Goal: Transaction & Acquisition: Purchase product/service

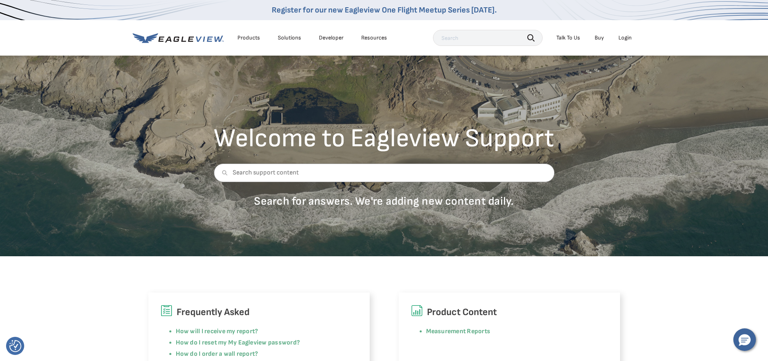
click at [625, 39] on div "Login" at bounding box center [624, 37] width 13 height 7
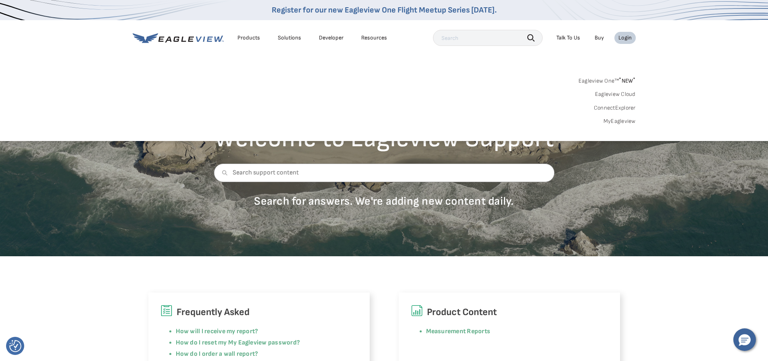
click at [620, 121] on link "MyEagleview" at bounding box center [619, 121] width 32 height 7
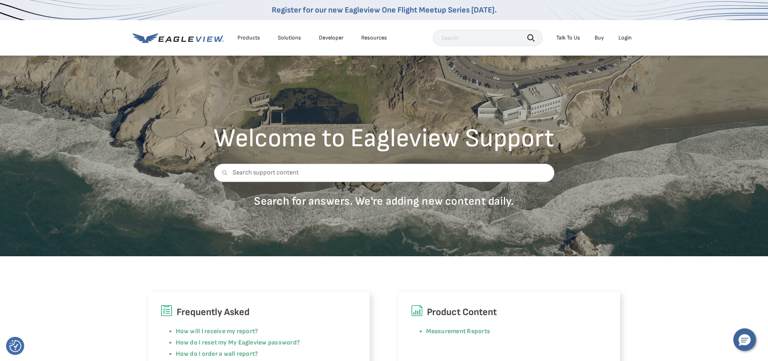
click at [619, 37] on div "Login" at bounding box center [624, 37] width 13 height 7
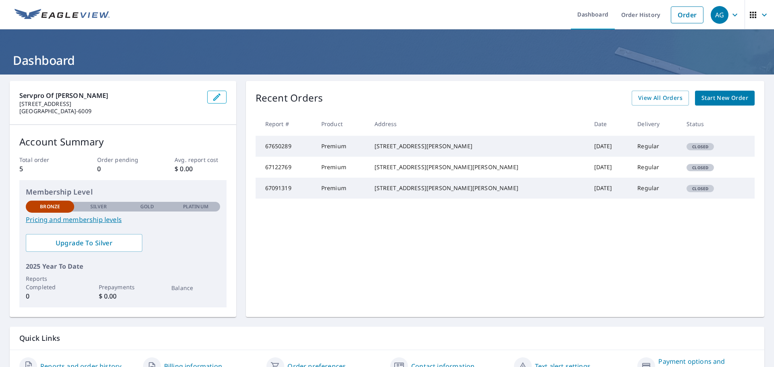
click at [588, 146] on td "[DATE]" at bounding box center [610, 146] width 44 height 21
click at [441, 148] on div "[STREET_ADDRESS][PERSON_NAME]" at bounding box center [477, 146] width 207 height 8
click at [301, 154] on td "67650289" at bounding box center [285, 146] width 59 height 21
click at [278, 153] on td "67650289" at bounding box center [285, 146] width 59 height 21
click at [657, 98] on span "View All Orders" at bounding box center [660, 98] width 44 height 10
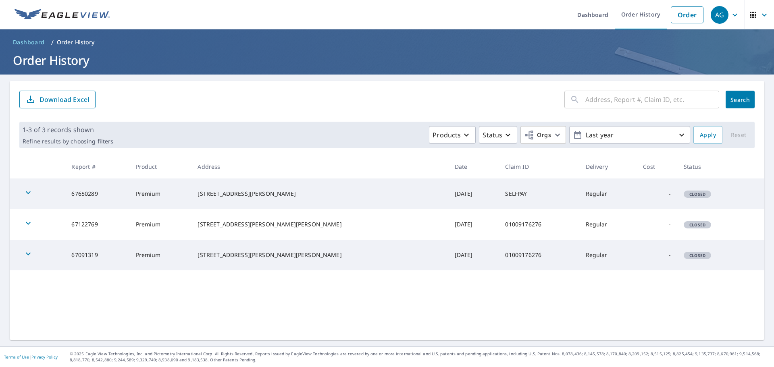
click at [499, 194] on td "SELFPAY" at bounding box center [539, 194] width 80 height 31
click at [27, 192] on icon "button" at bounding box center [28, 192] width 5 height 3
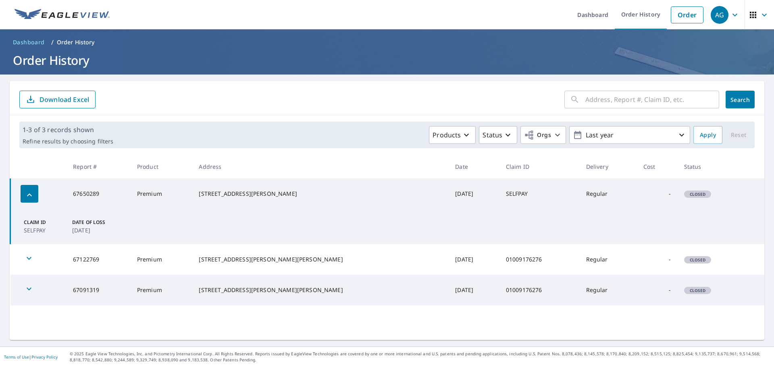
click at [89, 220] on p "Date of Loss" at bounding box center [94, 222] width 45 height 7
drag, startPoint x: 49, startPoint y: 187, endPoint x: 18, endPoint y: 190, distance: 30.8
click at [37, 189] on td at bounding box center [38, 194] width 56 height 31
click at [18, 190] on td at bounding box center [38, 194] width 56 height 31
click at [21, 191] on td at bounding box center [38, 194] width 56 height 31
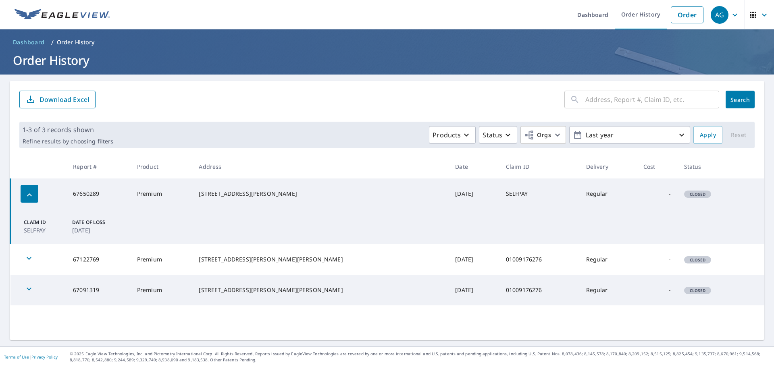
click at [25, 193] on div "button" at bounding box center [30, 194] width 18 height 18
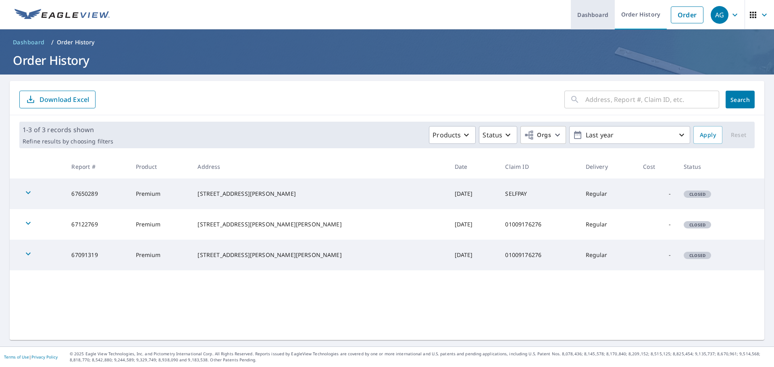
click at [578, 15] on link "Dashboard" at bounding box center [593, 14] width 44 height 29
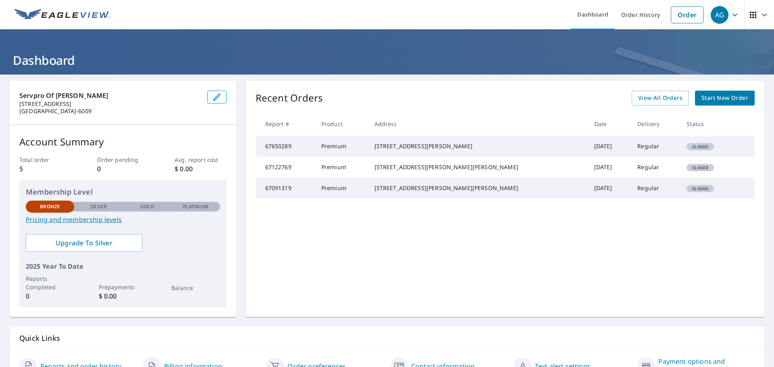
drag, startPoint x: 563, startPoint y: 155, endPoint x: 524, endPoint y: 150, distance: 39.4
click at [588, 155] on td "Sep 29, 2025" at bounding box center [610, 146] width 44 height 21
click at [588, 150] on td "Sep 29, 2025" at bounding box center [610, 146] width 44 height 21
click at [368, 150] on td "Premium" at bounding box center [341, 146] width 53 height 21
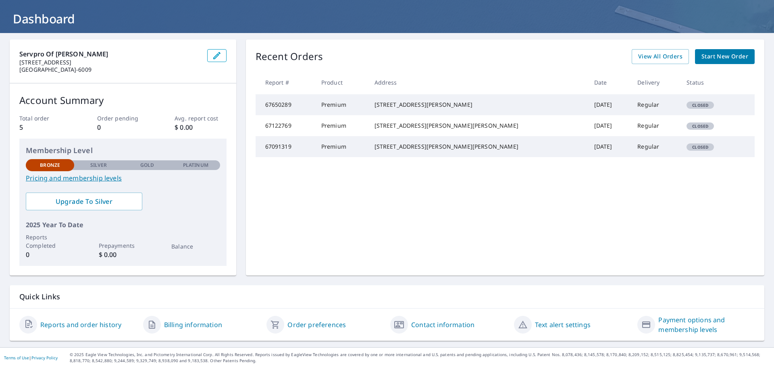
scroll to position [42, 0]
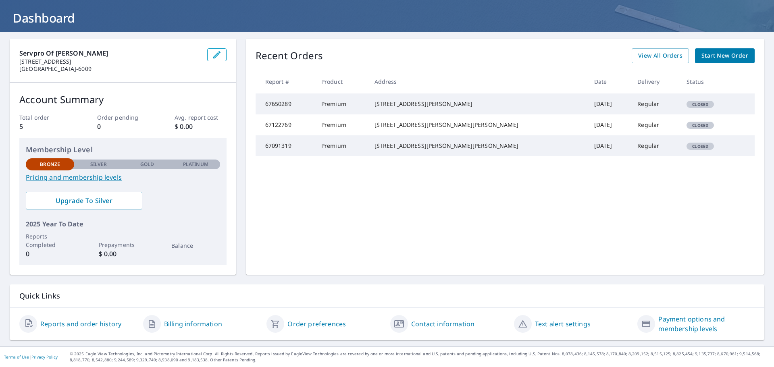
click at [82, 323] on link "Reports and order history" at bounding box center [80, 324] width 81 height 10
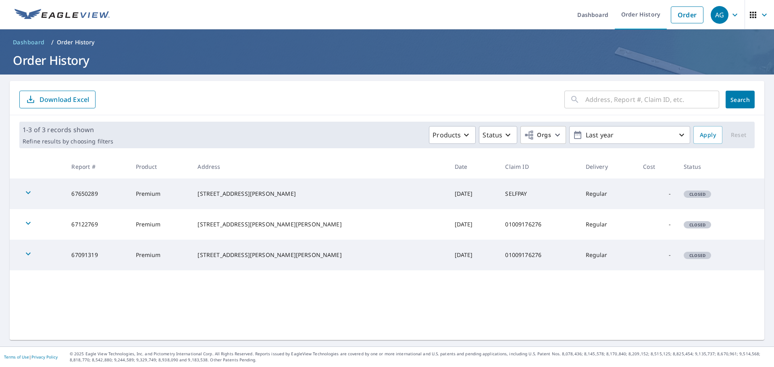
click at [27, 191] on icon "button" at bounding box center [28, 193] width 10 height 10
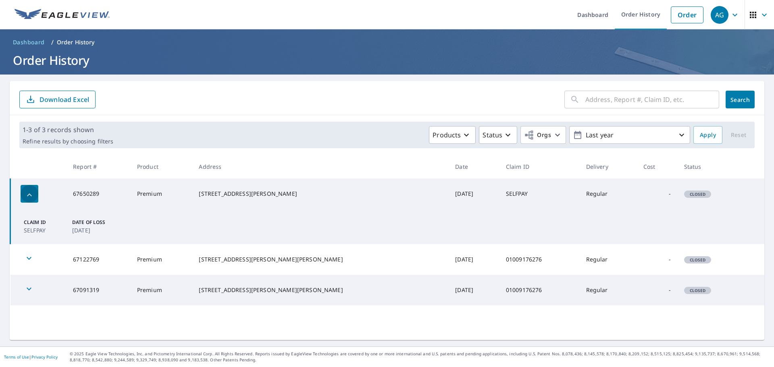
click at [27, 191] on icon "button" at bounding box center [30, 195] width 10 height 10
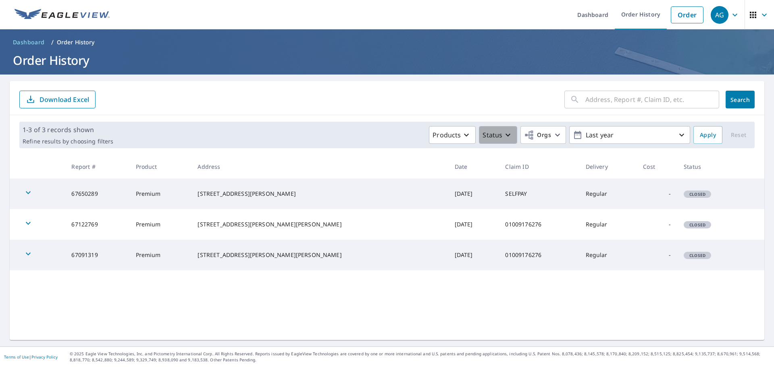
click at [503, 138] on icon "button" at bounding box center [508, 135] width 10 height 10
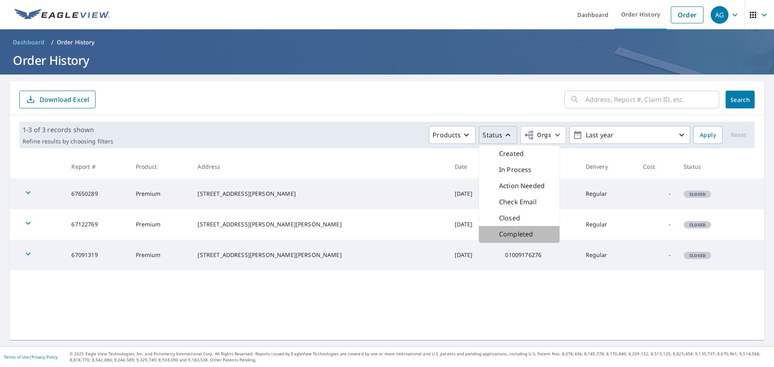
click at [516, 233] on p "Completed" at bounding box center [516, 234] width 34 height 10
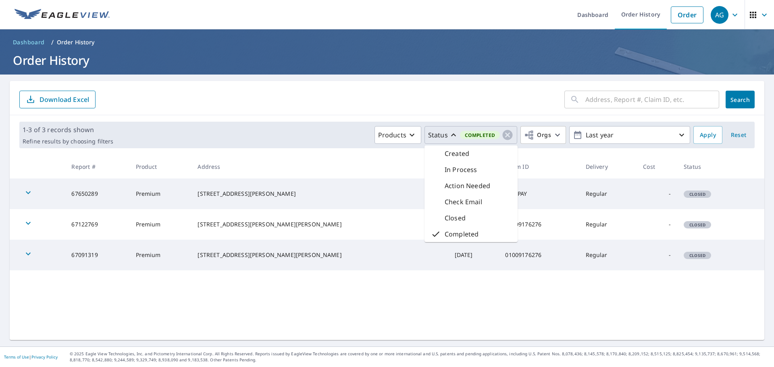
click at [579, 175] on th "Delivery" at bounding box center [608, 167] width 58 height 24
click at [499, 196] on td "SELFPAY" at bounding box center [539, 194] width 80 height 31
click at [448, 199] on td "Sep 29, 2025" at bounding box center [473, 194] width 51 height 31
click at [293, 197] on div "1003 Brashears Pt Ridgeland, MS 39157" at bounding box center [319, 194] width 244 height 8
drag, startPoint x: 201, startPoint y: 196, endPoint x: 187, endPoint y: 195, distance: 13.7
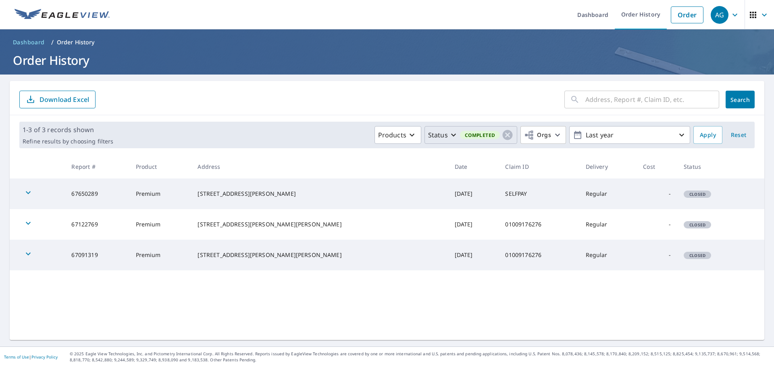
click at [187, 195] on td "Premium" at bounding box center [160, 194] width 62 height 31
click at [34, 191] on div "button" at bounding box center [28, 194] width 18 height 18
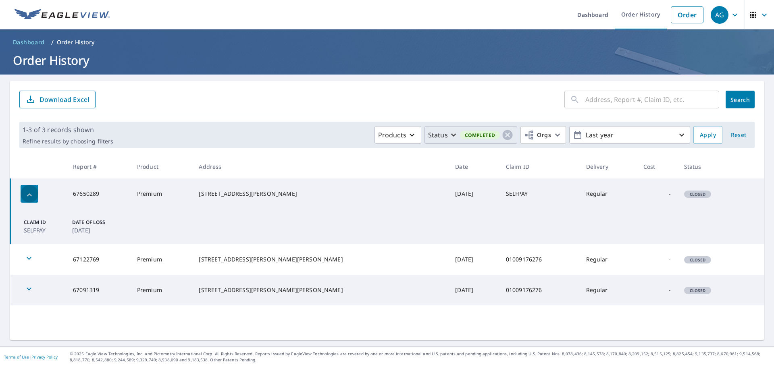
click at [29, 186] on div "button" at bounding box center [30, 194] width 18 height 18
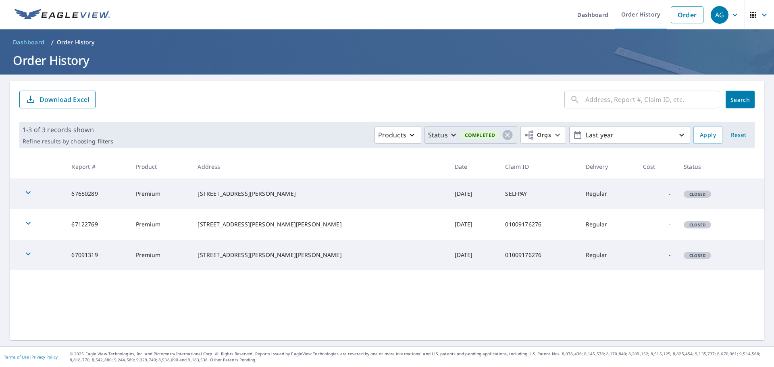
click at [485, 139] on span "Completed" at bounding box center [480, 135] width 40 height 8
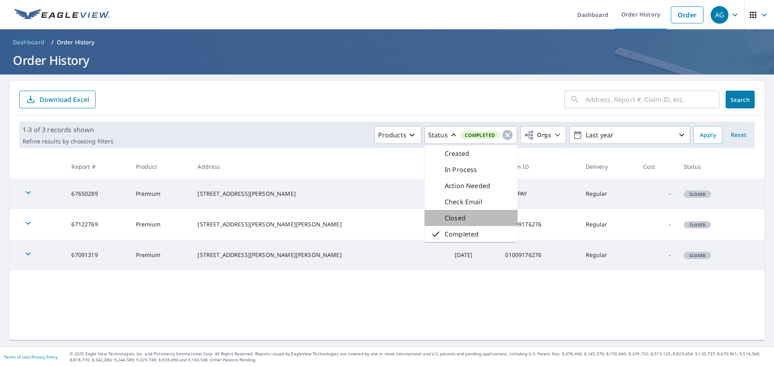
click at [453, 214] on p "Closed" at bounding box center [455, 218] width 21 height 10
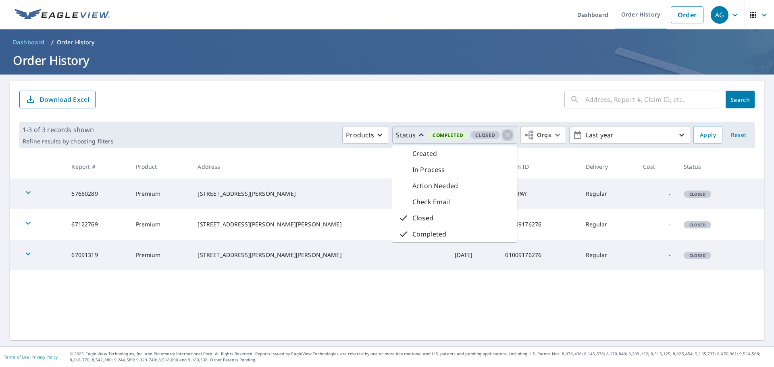
click at [503, 137] on icon "button" at bounding box center [508, 135] width 10 height 10
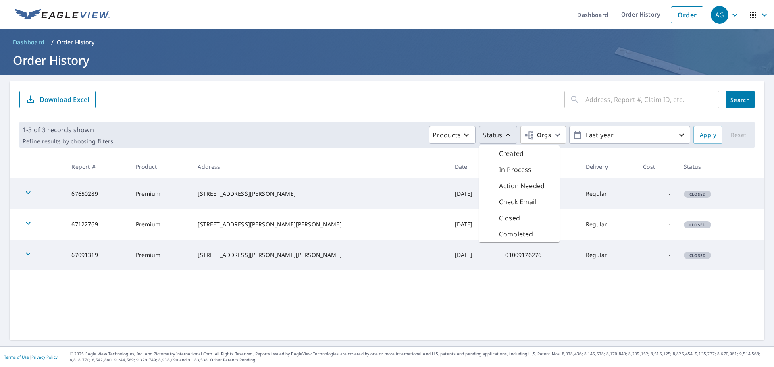
click at [363, 141] on div "Products Status Created In Process Action Needed Check Email Closed Completed O…" at bounding box center [402, 135] width 573 height 18
click at [27, 42] on span "Dashboard" at bounding box center [29, 42] width 32 height 8
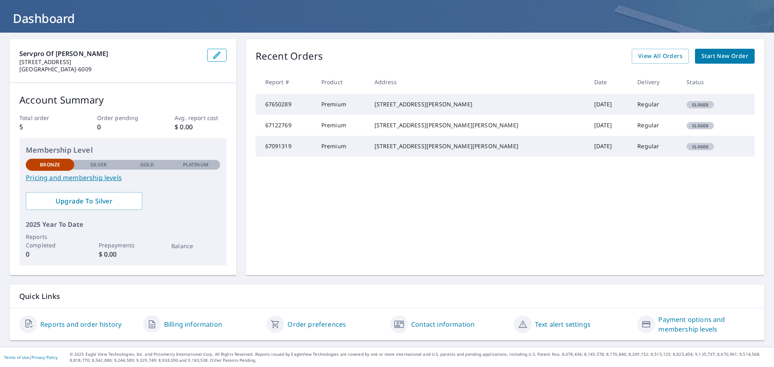
scroll to position [42, 0]
click at [279, 110] on td "67650289" at bounding box center [285, 103] width 59 height 21
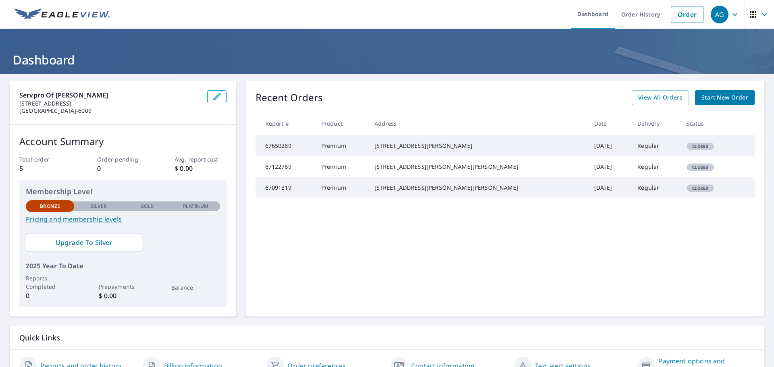
scroll to position [0, 0]
click at [588, 16] on link "Dashboard" at bounding box center [593, 14] width 44 height 29
click at [750, 17] on icon "button" at bounding box center [753, 15] width 6 height 6
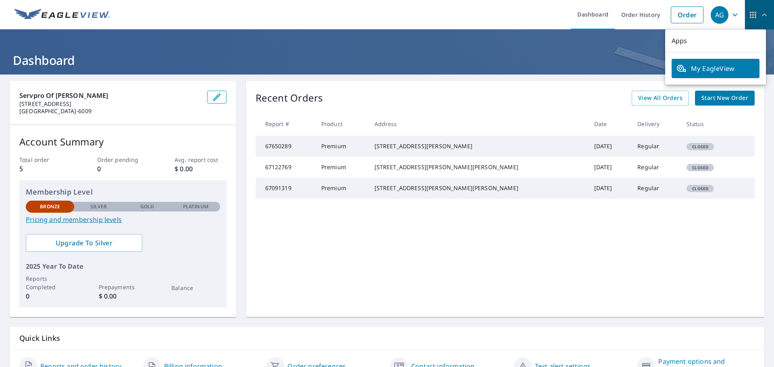
click at [750, 17] on icon "button" at bounding box center [753, 15] width 6 height 6
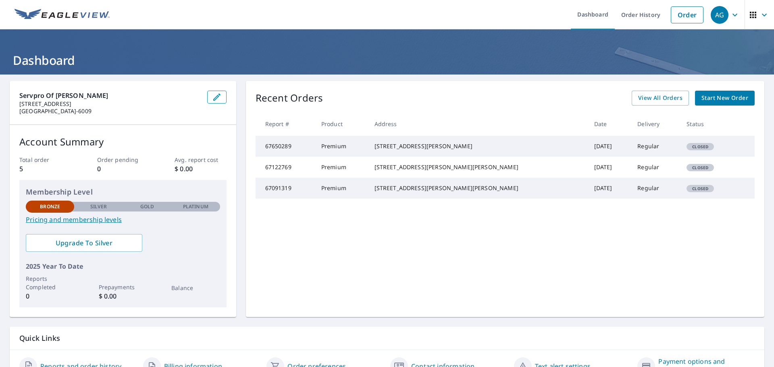
click at [730, 12] on icon "button" at bounding box center [735, 15] width 10 height 10
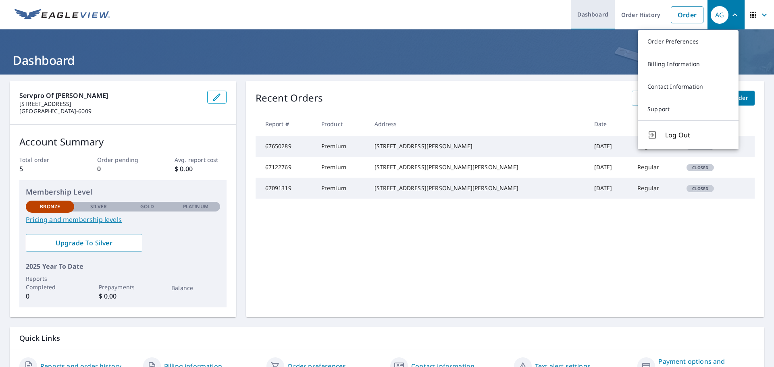
click at [581, 12] on link "Dashboard" at bounding box center [593, 14] width 44 height 29
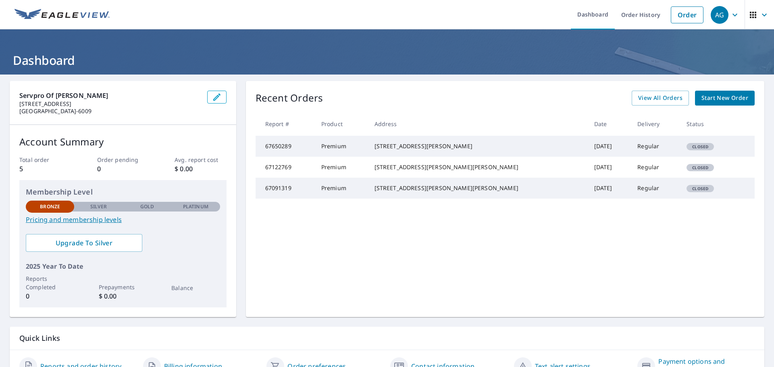
click at [63, 58] on h1 "Dashboard" at bounding box center [387, 60] width 754 height 17
click at [488, 234] on div "Recent Orders View All Orders Start New Order Report # Product Address Date Del…" at bounding box center [505, 199] width 518 height 236
click at [761, 15] on icon "button" at bounding box center [764, 15] width 10 height 10
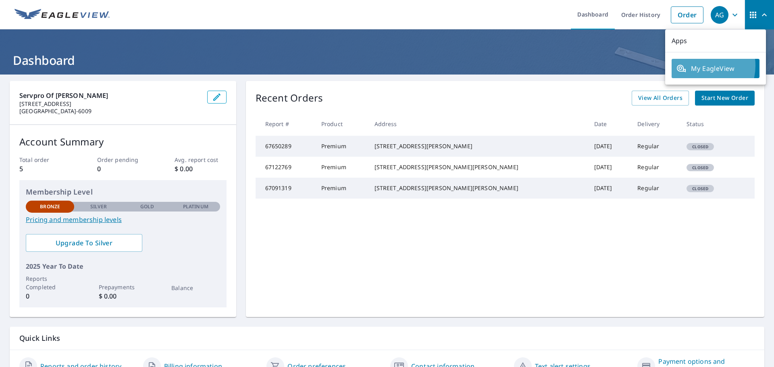
click at [698, 66] on span "My EagleView" at bounding box center [715, 69] width 78 height 10
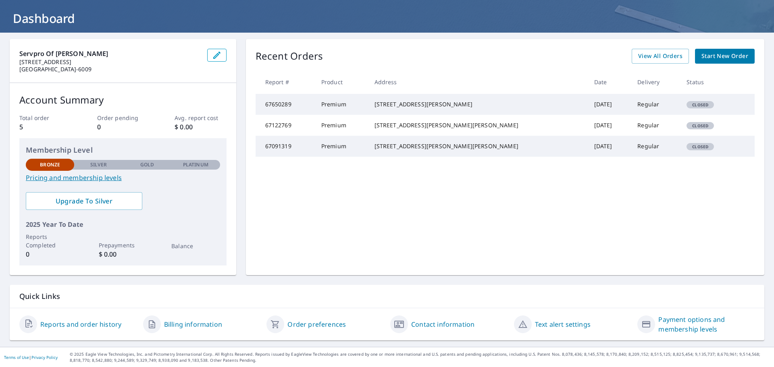
scroll to position [42, 0]
click at [103, 328] on link "Reports and order history" at bounding box center [80, 324] width 81 height 10
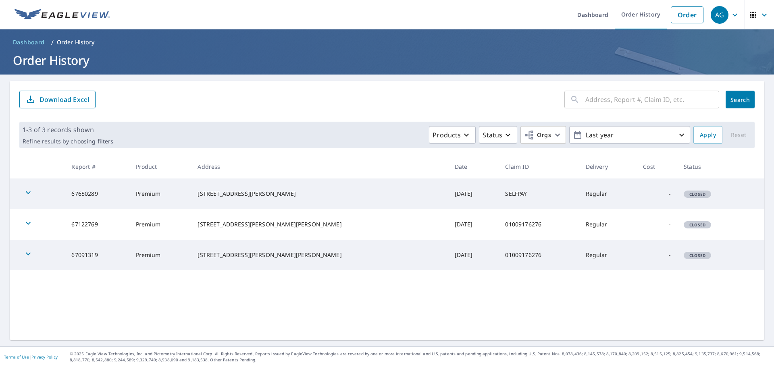
click at [31, 194] on icon "button" at bounding box center [28, 193] width 10 height 10
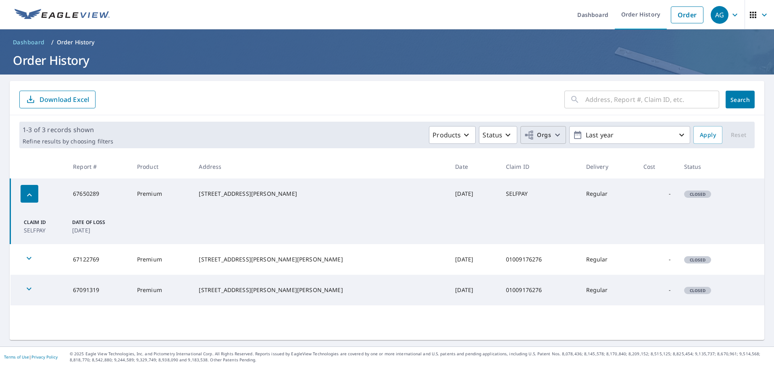
click at [543, 139] on span "Orgs" at bounding box center [537, 135] width 27 height 10
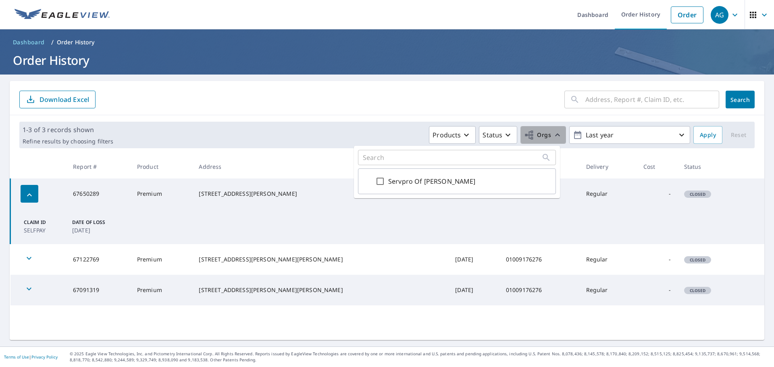
click at [543, 139] on span "Orgs" at bounding box center [537, 135] width 27 height 10
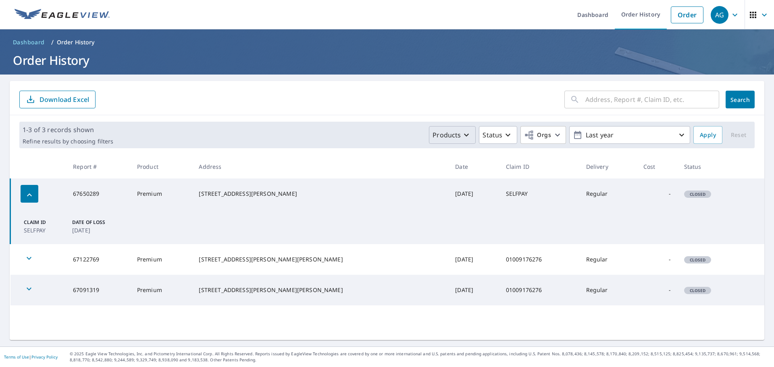
click at [446, 131] on p "Products" at bounding box center [446, 135] width 28 height 10
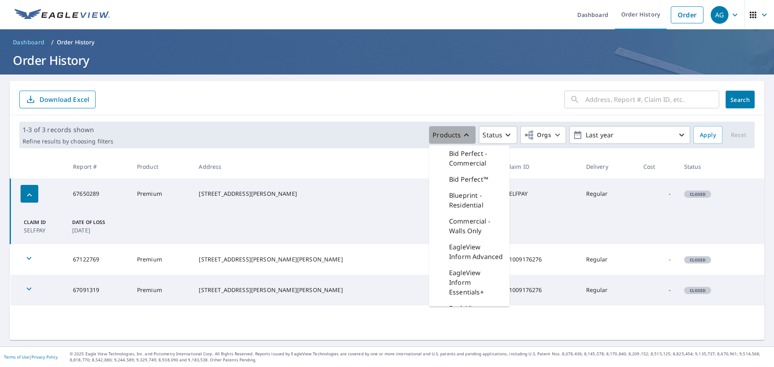
click at [446, 131] on p "Products" at bounding box center [446, 135] width 28 height 10
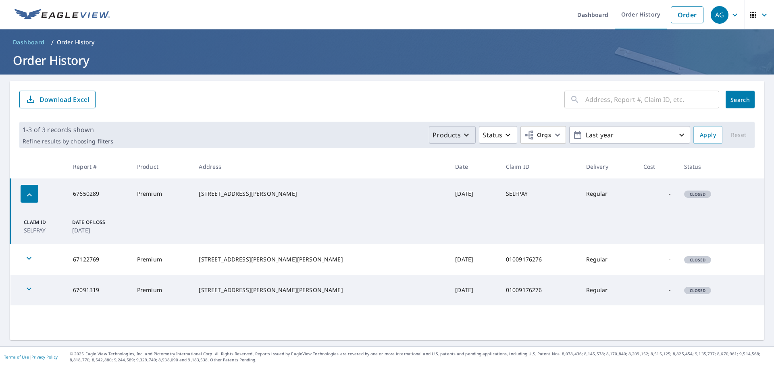
click at [435, 131] on p "Products" at bounding box center [446, 135] width 28 height 10
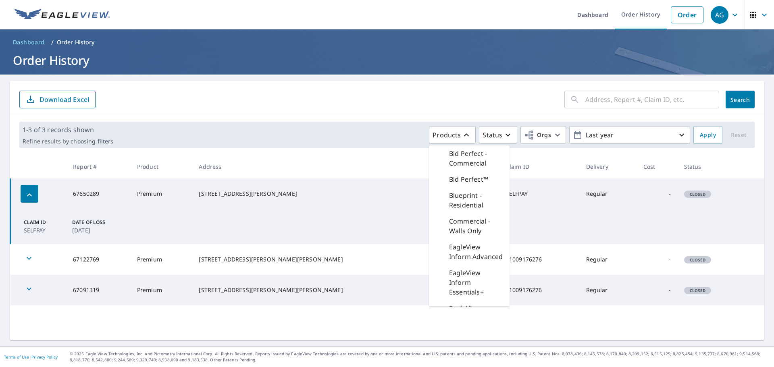
click at [332, 114] on div "​ Search Download Excel" at bounding box center [387, 98] width 754 height 34
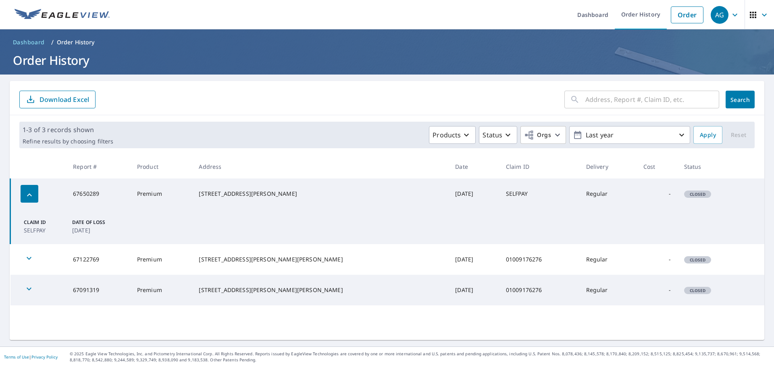
click at [81, 40] on p "Order History" at bounding box center [76, 42] width 38 height 8
click at [578, 19] on link "Dashboard" at bounding box center [593, 14] width 44 height 29
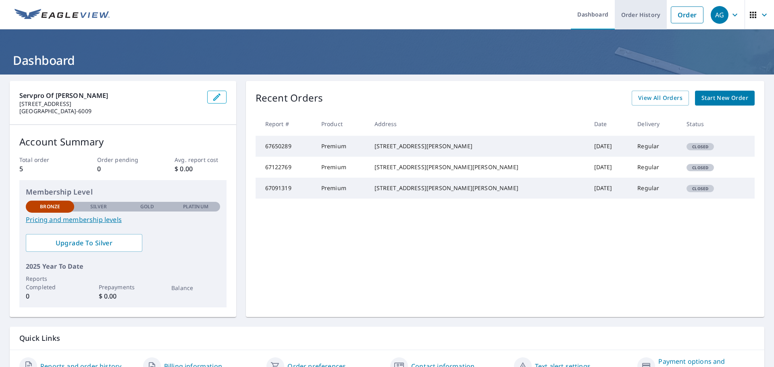
click at [630, 15] on link "Order History" at bounding box center [641, 14] width 52 height 29
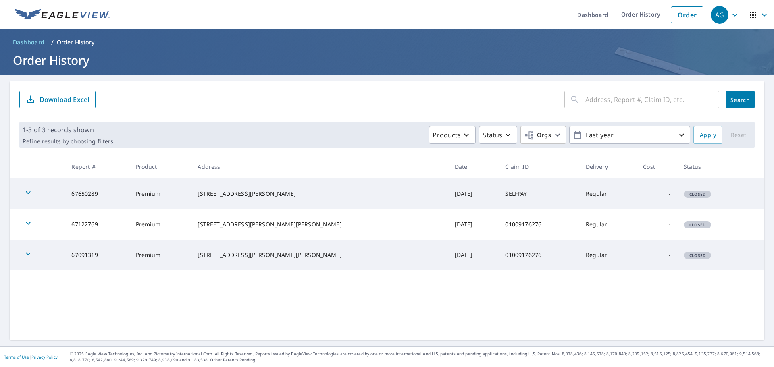
click at [761, 14] on icon "button" at bounding box center [764, 15] width 10 height 10
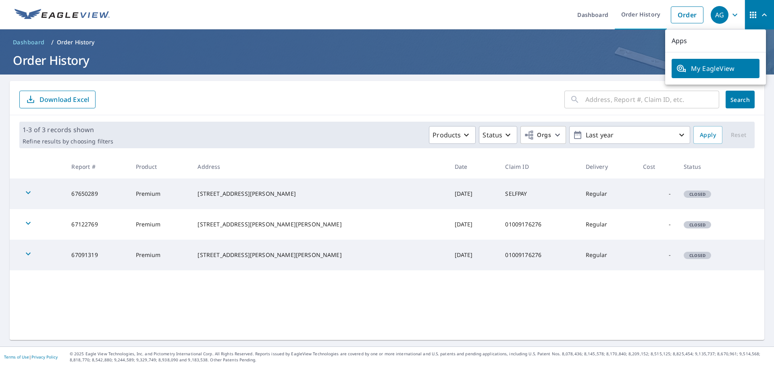
click at [509, 21] on ul "Dashboard Order History Order" at bounding box center [410, 14] width 593 height 29
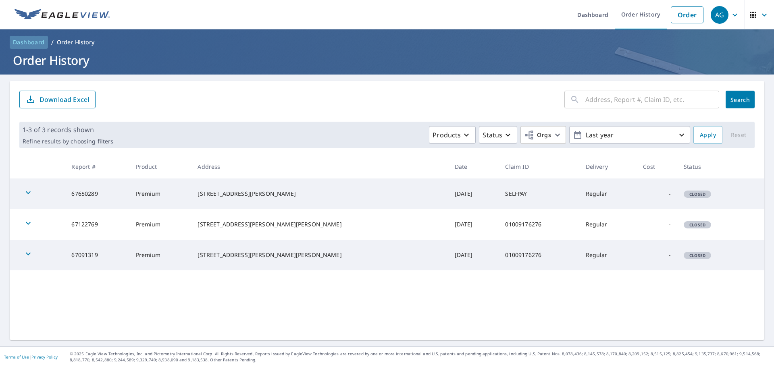
click at [20, 39] on span "Dashboard" at bounding box center [29, 42] width 32 height 8
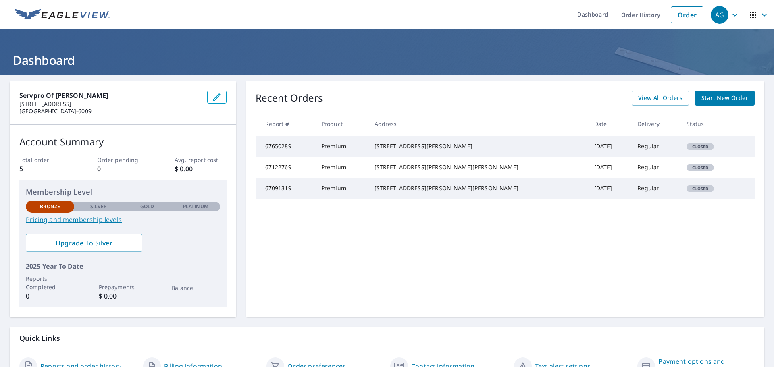
click at [45, 9] on img at bounding box center [62, 15] width 95 height 12
click at [594, 156] on td "Sep 29, 2025" at bounding box center [610, 146] width 44 height 21
click at [724, 93] on link "Start New Order" at bounding box center [725, 98] width 60 height 15
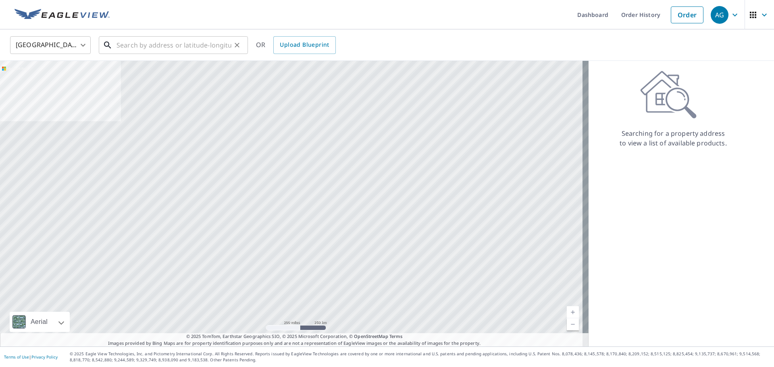
click at [207, 44] on input "text" at bounding box center [173, 45] width 115 height 23
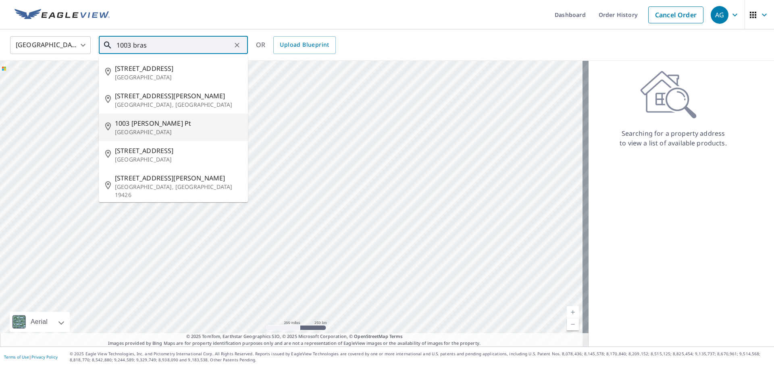
click at [205, 121] on span "1003 Brashears Pt" at bounding box center [178, 123] width 127 height 10
type input "1003 Brashears Pt Ridgeland, MS 39157"
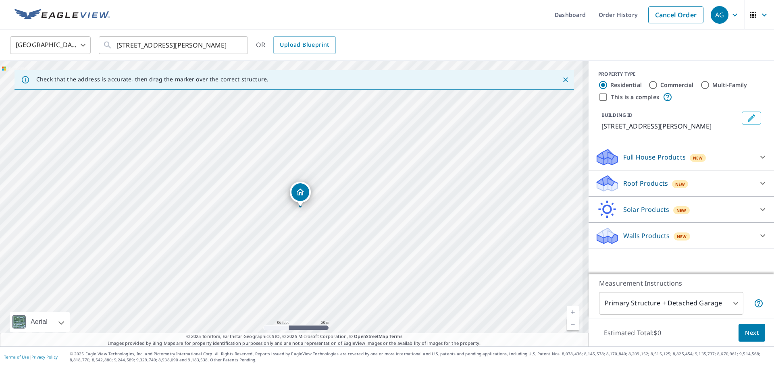
click at [298, 194] on icon "Dropped pin, building 1, Residential property, 1003 Brashears Pt Ridgeland, MS …" at bounding box center [300, 192] width 8 height 7
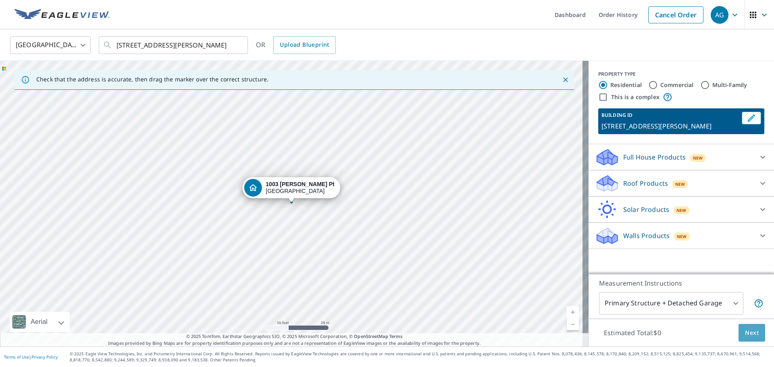
click at [749, 333] on span "Next" at bounding box center [752, 333] width 14 height 10
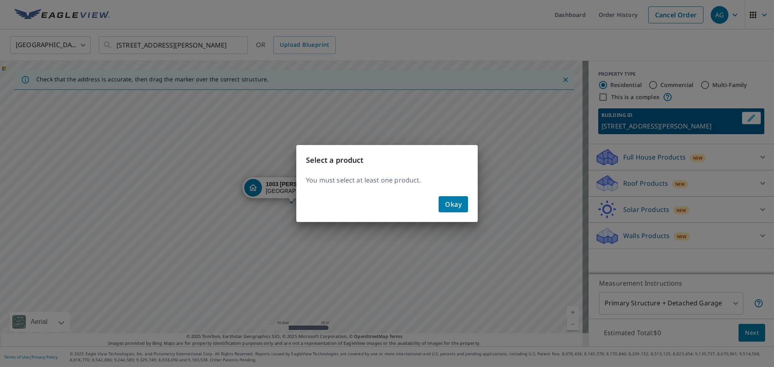
click at [456, 206] on span "Okay" at bounding box center [453, 204] width 17 height 11
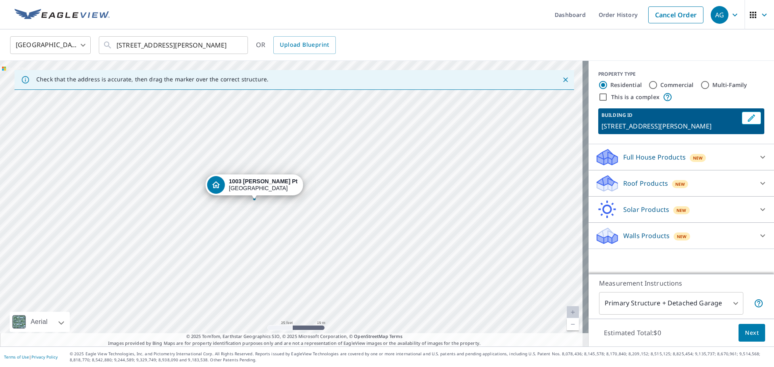
click at [727, 303] on body "AG AG Dashboard Order History Cancel Order AG United States US ​ 1003 Brashears…" at bounding box center [387, 183] width 774 height 367
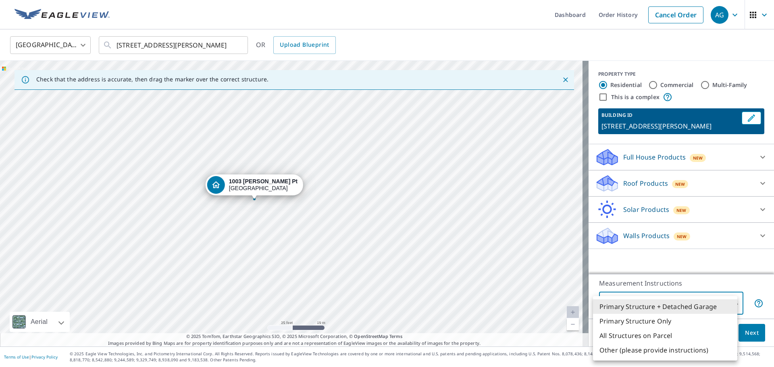
click at [698, 305] on li "Primary Structure + Detached Garage" at bounding box center [665, 306] width 144 height 15
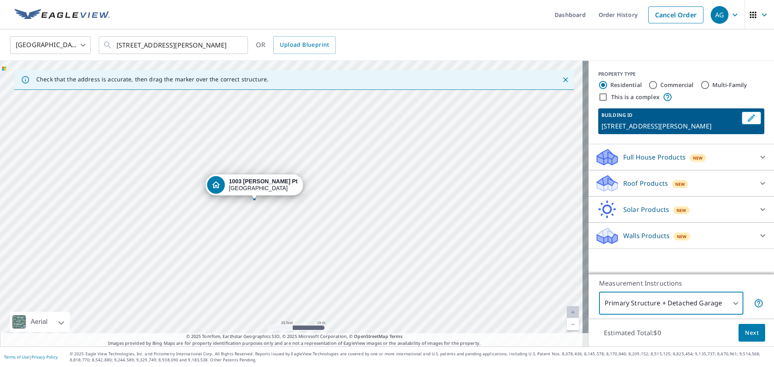
click at [758, 156] on icon at bounding box center [763, 157] width 10 height 10
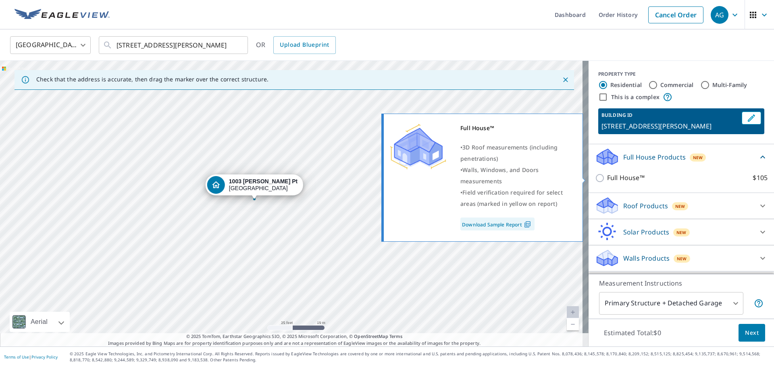
click at [598, 179] on input "Full House™ $105" at bounding box center [601, 178] width 12 height 10
checkbox input "true"
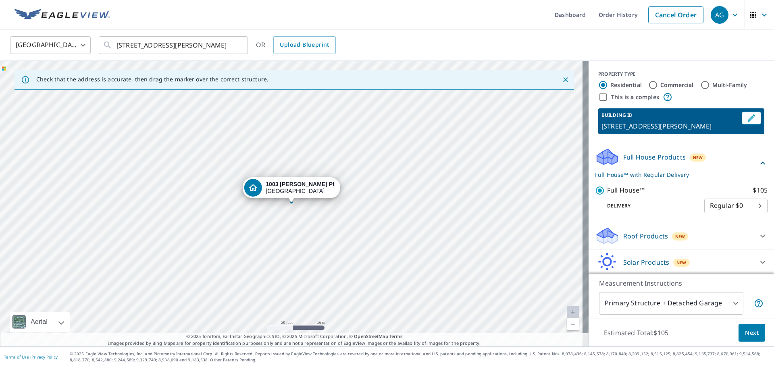
click at [624, 241] on p "Roof Products" at bounding box center [645, 236] width 45 height 10
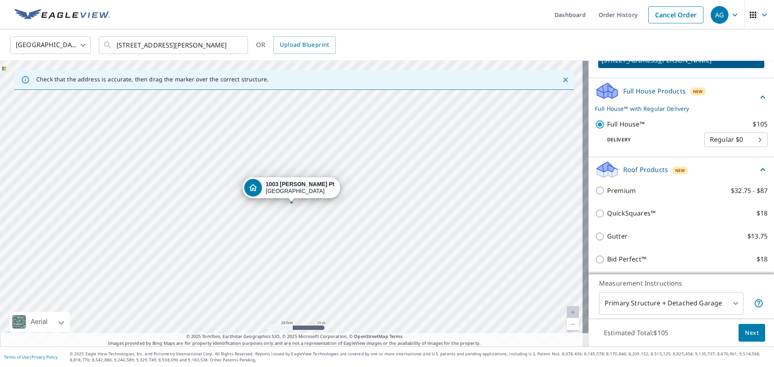
scroll to position [81, 0]
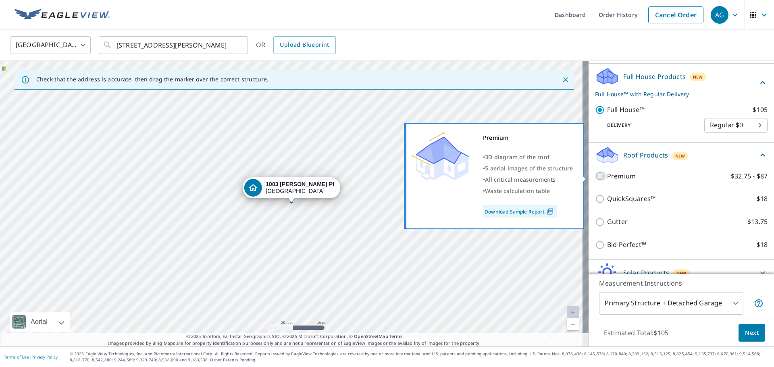
click at [599, 180] on input "Premium $32.75 - $87" at bounding box center [601, 176] width 12 height 10
checkbox input "true"
checkbox input "false"
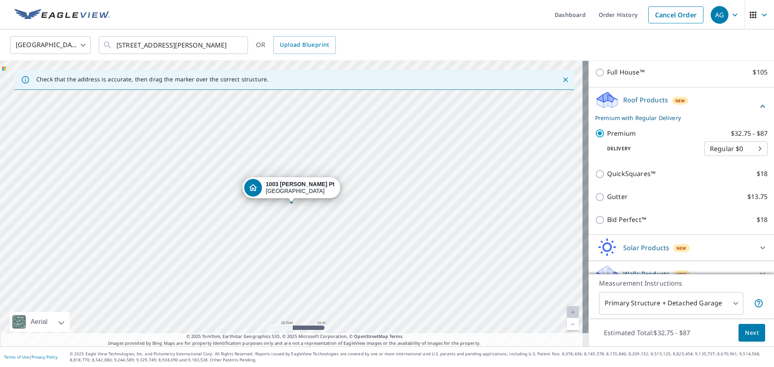
scroll to position [119, 0]
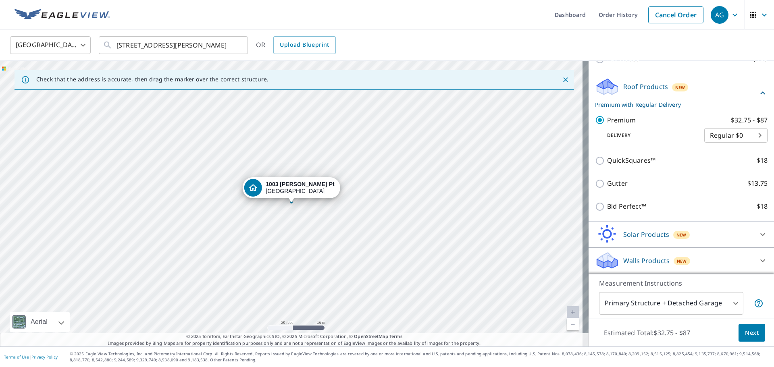
click at [632, 263] on p "Walls Products" at bounding box center [646, 261] width 46 height 10
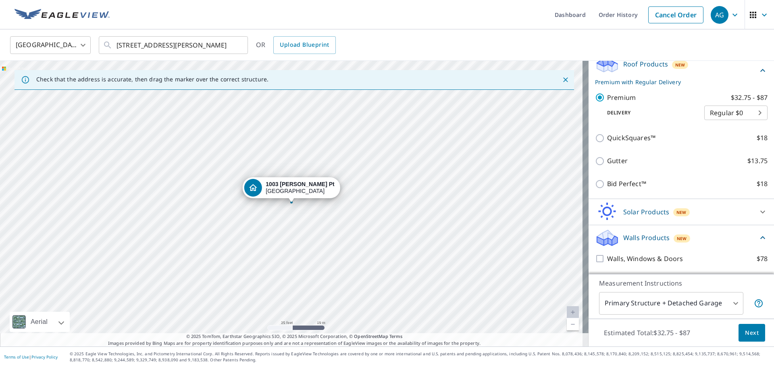
scroll to position [164, 0]
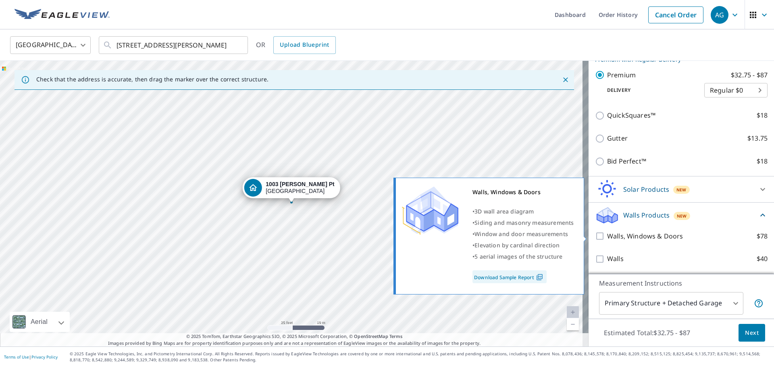
click at [597, 239] on input "Walls, Windows & Doors $78" at bounding box center [601, 236] width 12 height 10
checkbox input "true"
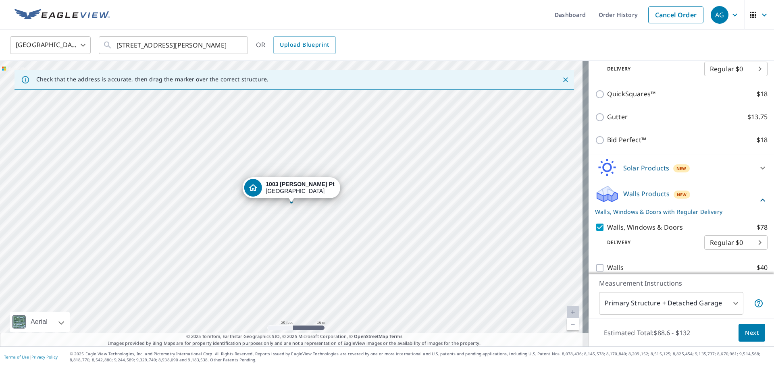
scroll to position [194, 0]
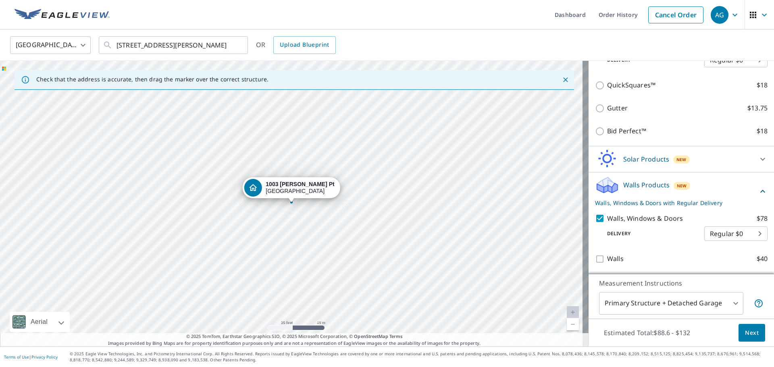
click at [662, 344] on div "Estimated Total: $88.6 - $132 Next" at bounding box center [680, 333] width 185 height 28
click at [727, 310] on body "AG AG Dashboard Order History Cancel Order AG United States US ​ 1003 Brashears…" at bounding box center [387, 183] width 774 height 367
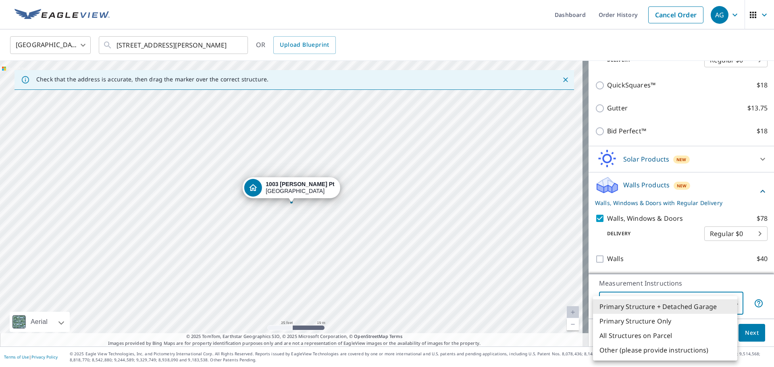
click at [705, 332] on li "All Structures on Parcel" at bounding box center [665, 335] width 144 height 15
type input "3"
click at [705, 332] on li "All Structures on Parcel" at bounding box center [665, 335] width 144 height 15
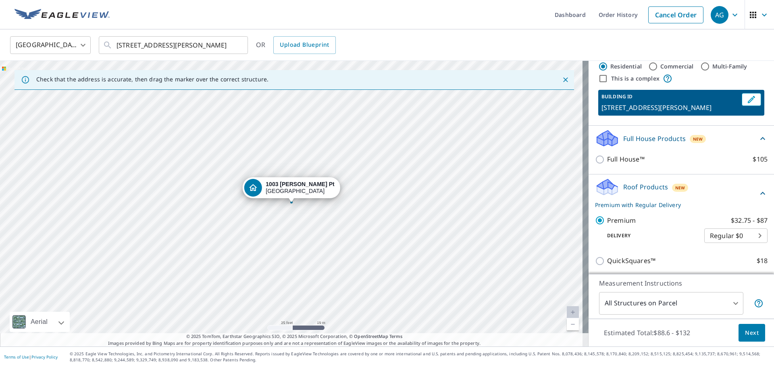
scroll to position [0, 0]
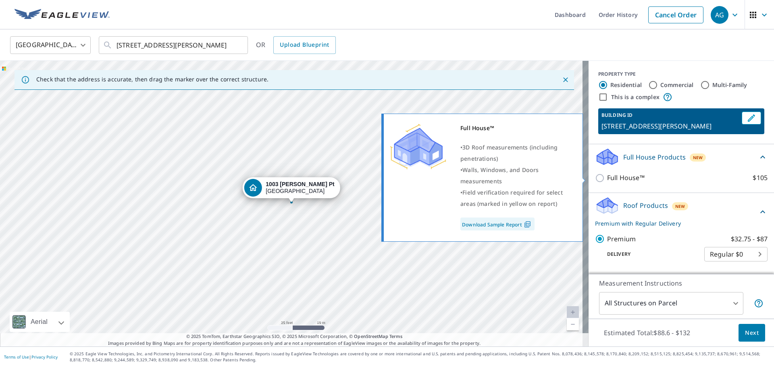
click at [595, 181] on input "Full House™ $105" at bounding box center [601, 178] width 12 height 10
checkbox input "true"
checkbox input "false"
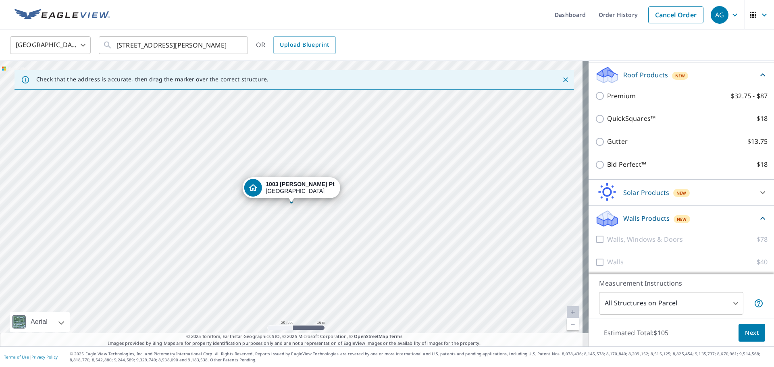
scroll to position [164, 0]
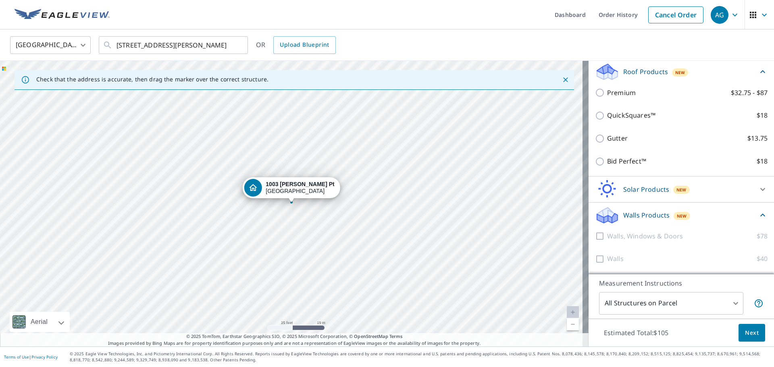
click at [745, 328] on span "Next" at bounding box center [752, 333] width 14 height 10
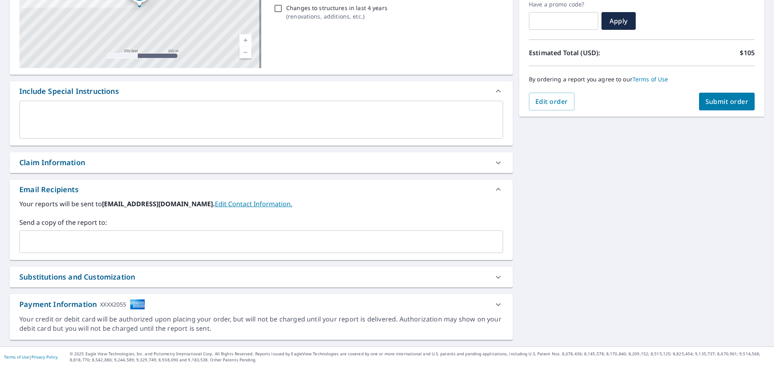
scroll to position [19, 0]
